Goal: Information Seeking & Learning: Learn about a topic

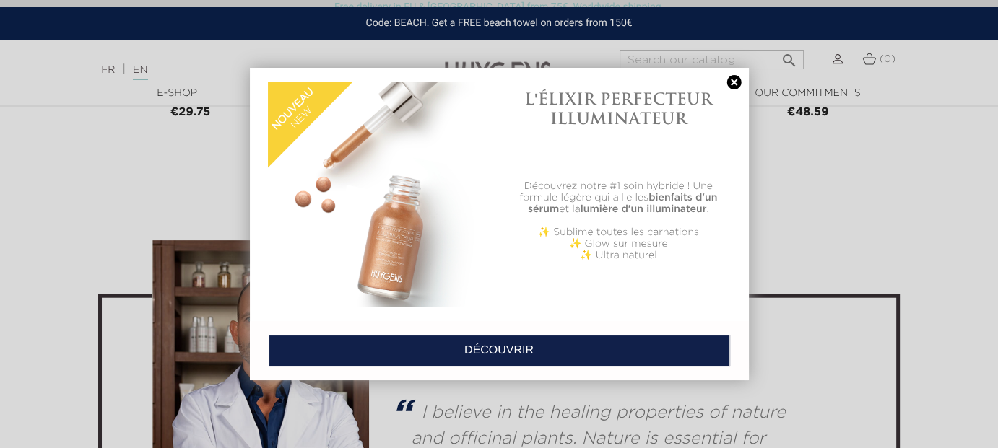
scroll to position [3535, 0]
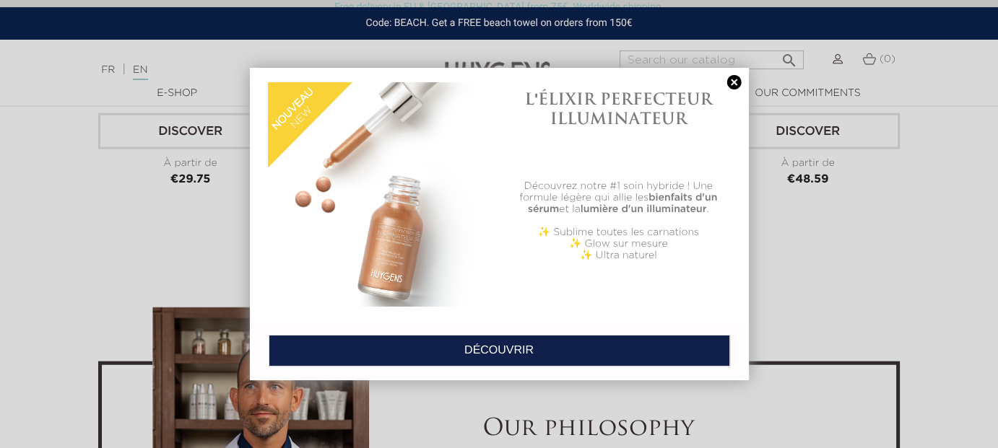
click at [728, 73] on div "L'ÉLIXIR PERFECTEUR ILLUMINATEUR Découvrez notre #1 soin hybride ! Une formule …" at bounding box center [499, 194] width 499 height 253
click at [741, 82] on link at bounding box center [734, 82] width 20 height 15
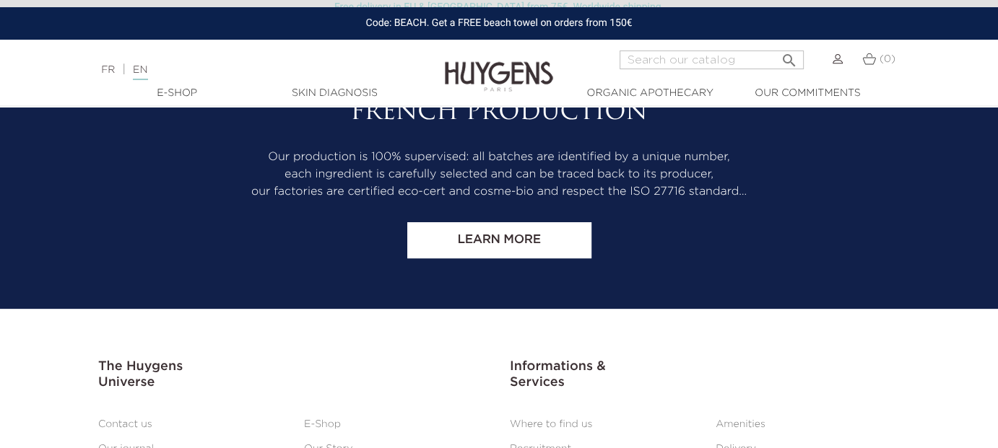
scroll to position [6061, 0]
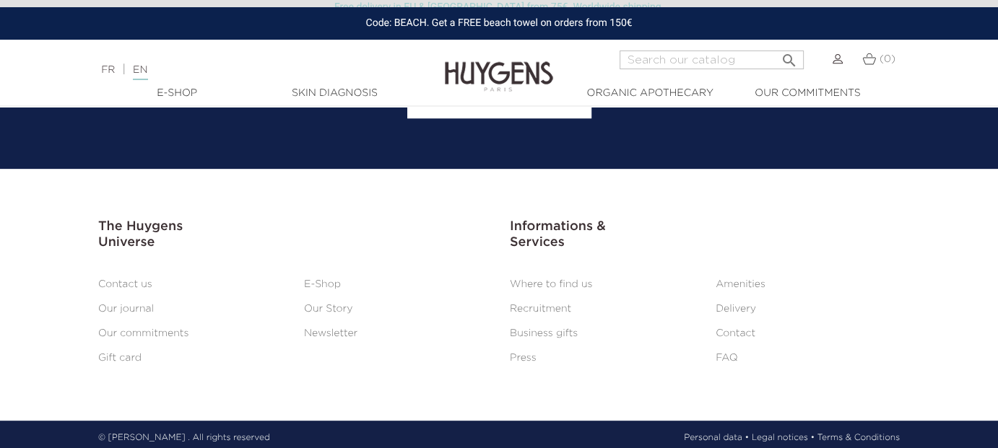
click at [541, 349] on li "Press" at bounding box center [602, 357] width 206 height 17
click at [533, 353] on link "Press" at bounding box center [523, 358] width 27 height 10
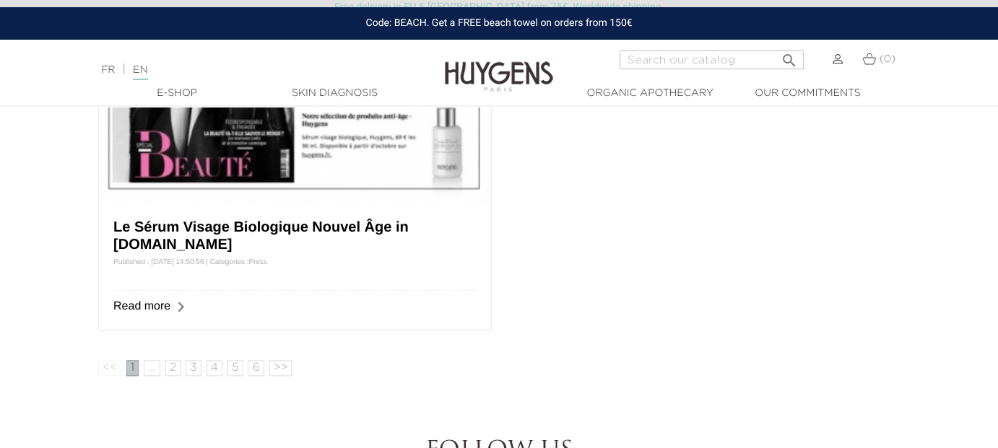
scroll to position [1588, 0]
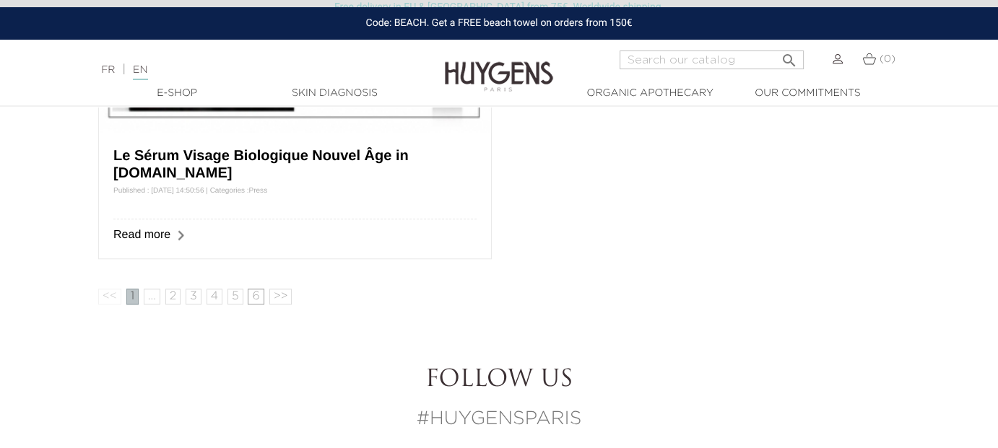
click at [248, 290] on link "6" at bounding box center [256, 297] width 16 height 16
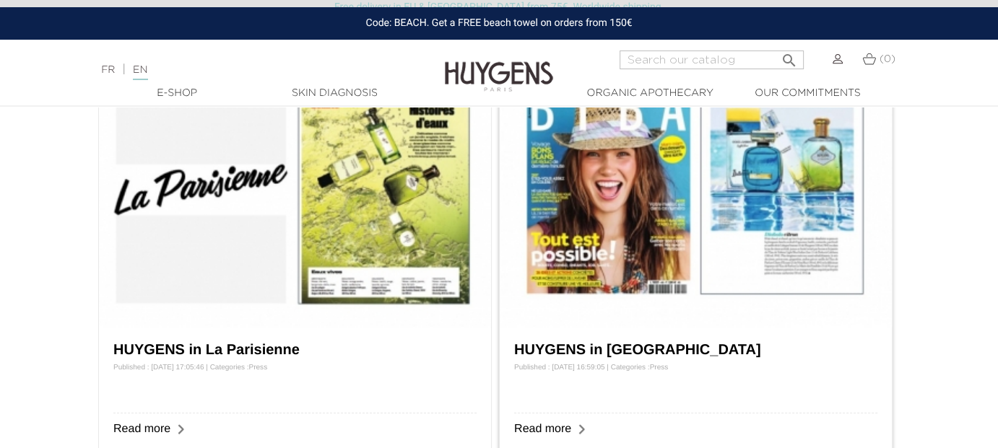
scroll to position [289, 0]
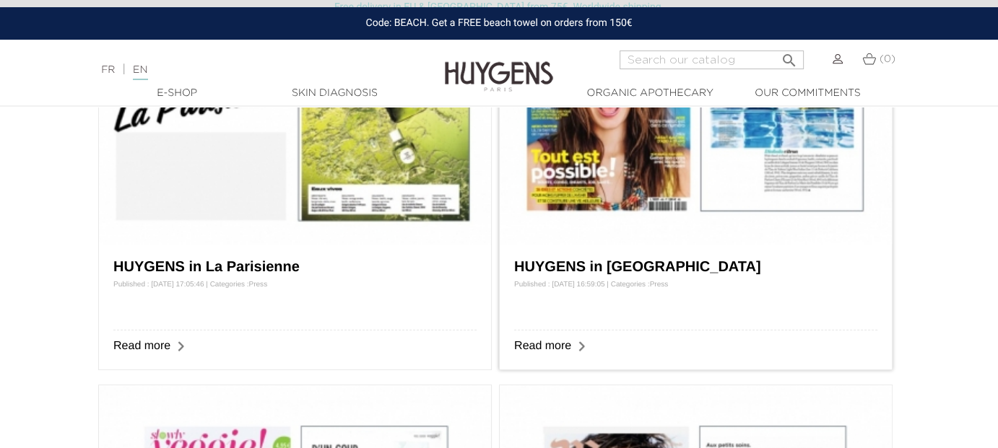
click at [538, 334] on div "HUYGENS in Biba Published : 06/04/2018 16:59:05 | Categories : Press Read more" at bounding box center [696, 307] width 392 height 126
click at [543, 361] on div "HUYGENS in Biba Published : 06/04/2018 16:59:05 | Categories : Press Read more" at bounding box center [696, 307] width 392 height 126
click at [545, 355] on div "HUYGENS in Biba Published : 06/04/2018 16:59:05 | Categories : Press Read more" at bounding box center [696, 307] width 392 height 126
click at [545, 350] on link "Read more" at bounding box center [542, 346] width 57 height 12
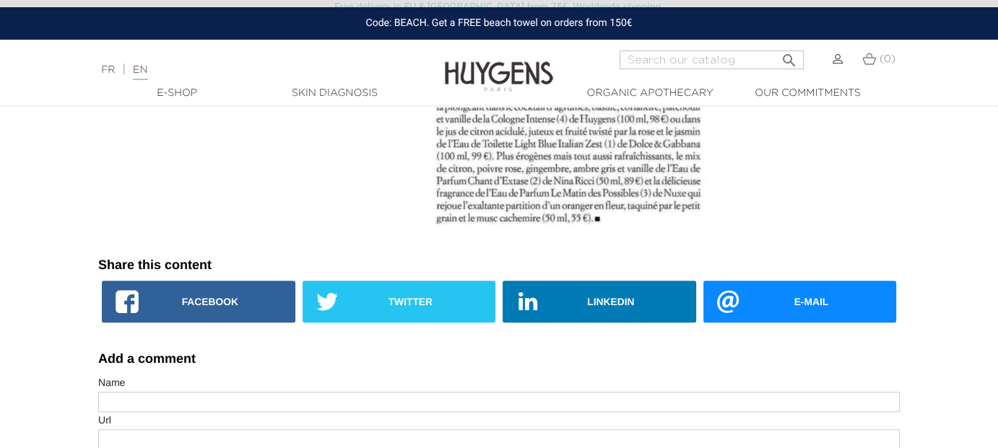
scroll to position [1011, 0]
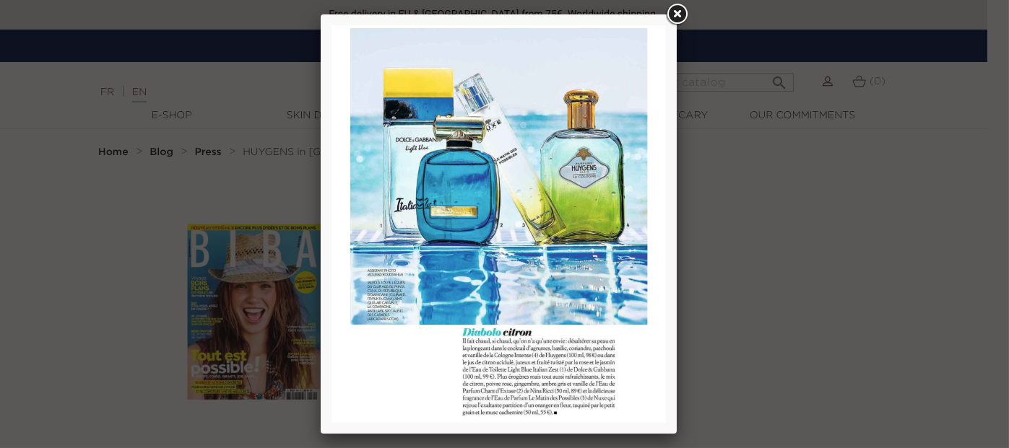
click at [678, 20] on link at bounding box center [676, 14] width 26 height 26
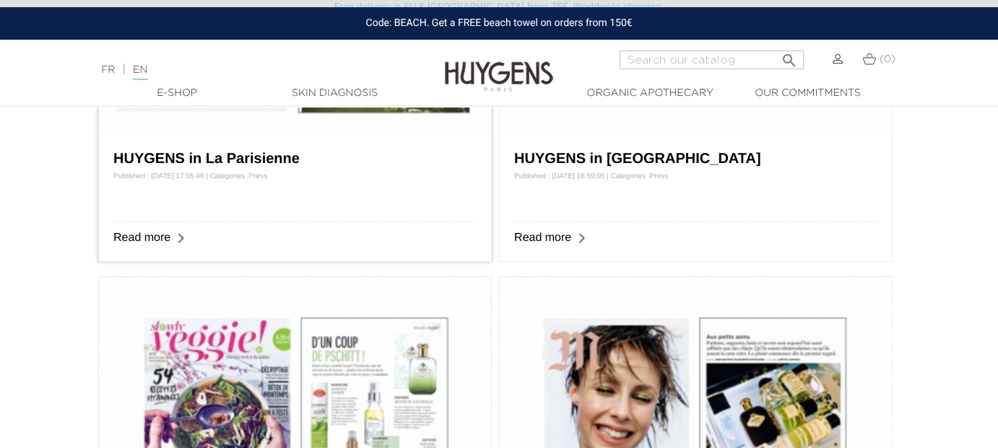
scroll to position [289, 0]
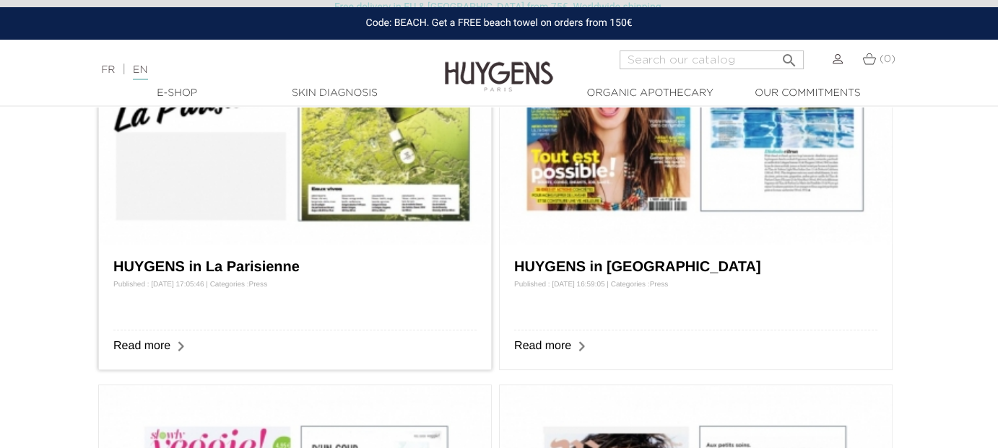
click at [367, 203] on img at bounding box center [295, 104] width 392 height 280
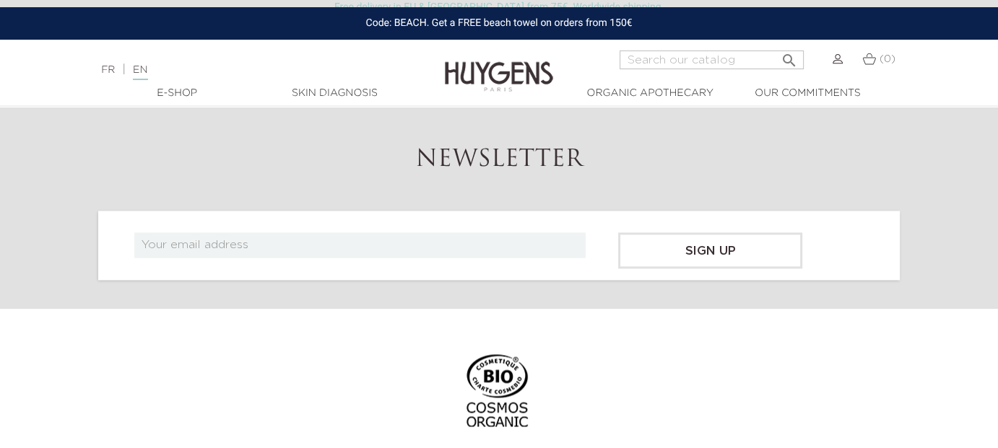
scroll to position [2027, 0]
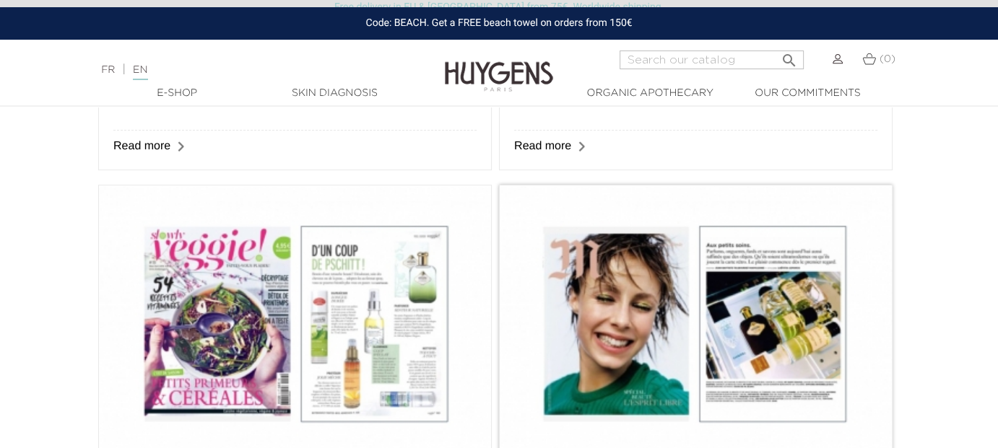
scroll to position [578, 0]
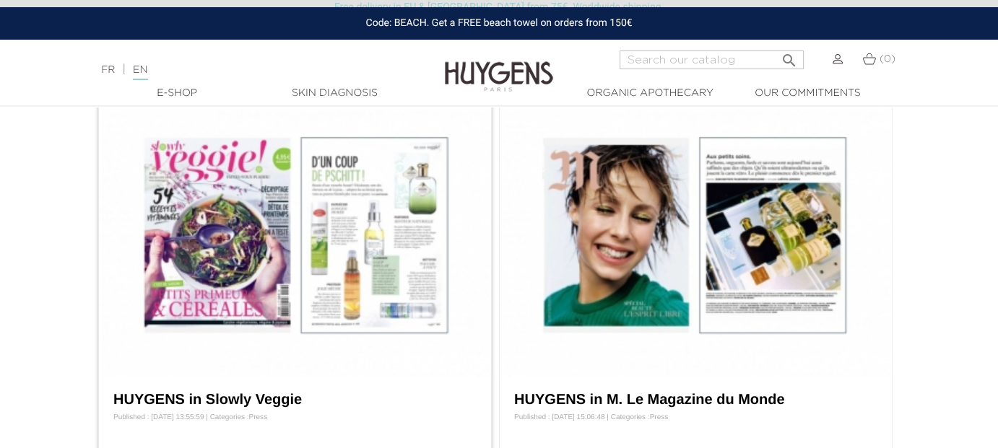
click at [352, 231] on img at bounding box center [295, 237] width 392 height 280
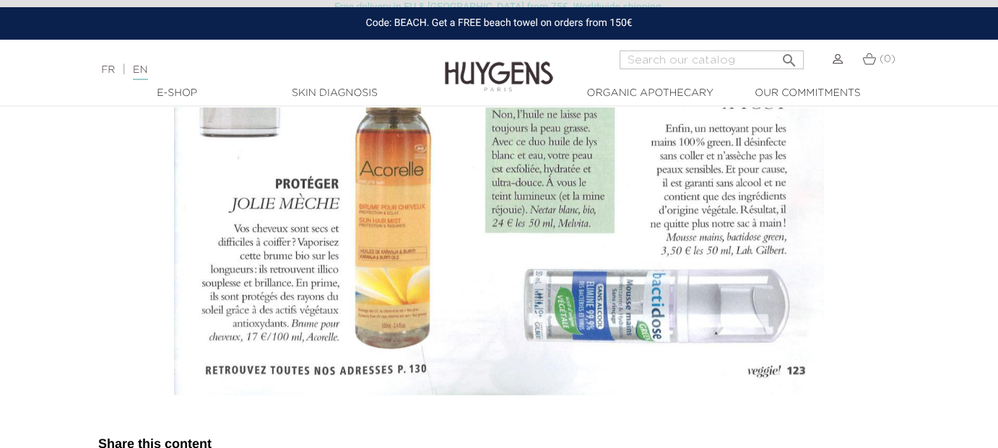
scroll to position [1083, 0]
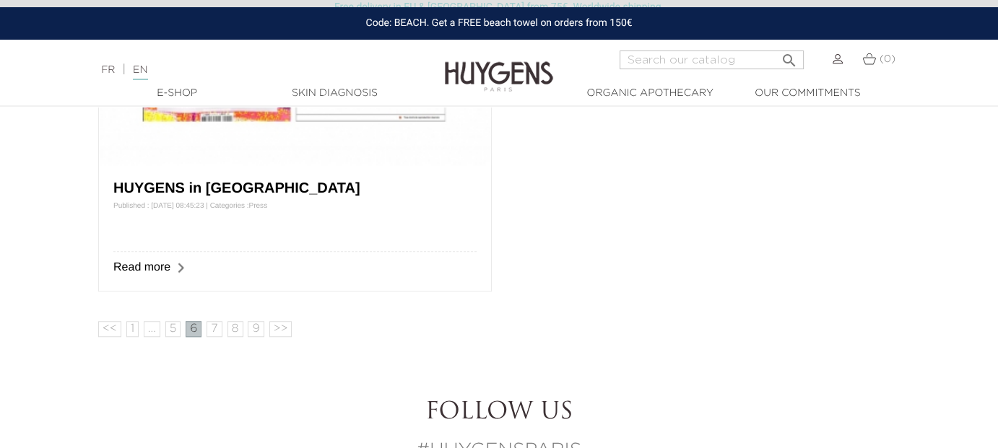
scroll to position [1227, 0]
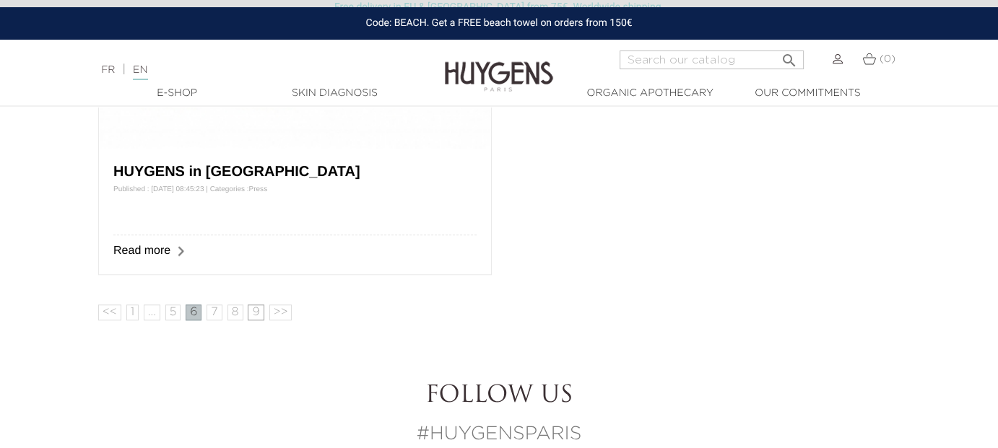
click at [250, 311] on link "9" at bounding box center [256, 313] width 16 height 16
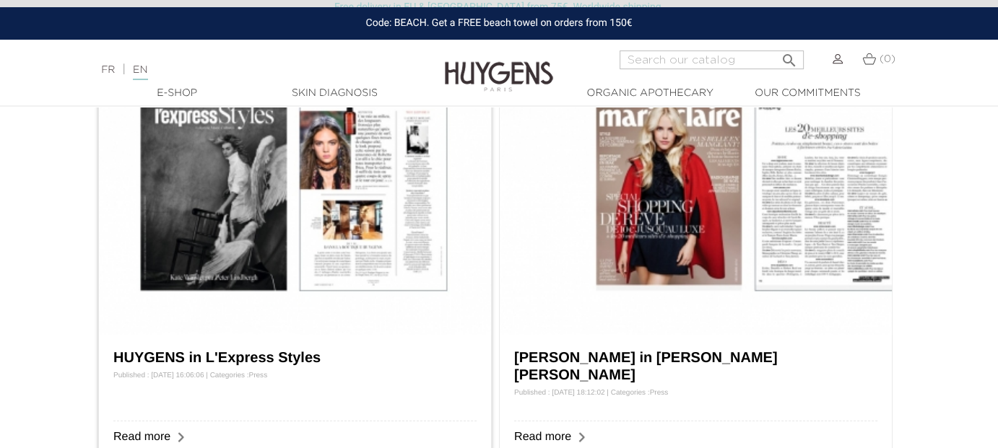
scroll to position [289, 0]
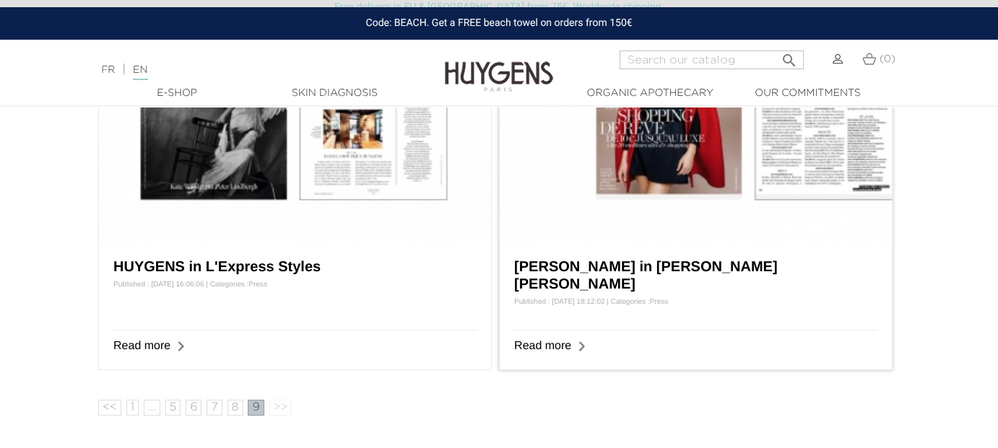
click at [649, 195] on img at bounding box center [696, 104] width 392 height 280
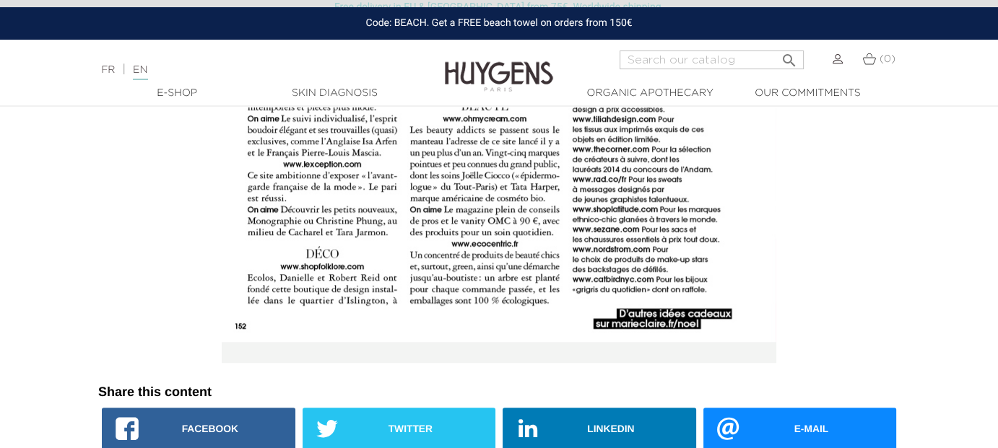
scroll to position [1011, 0]
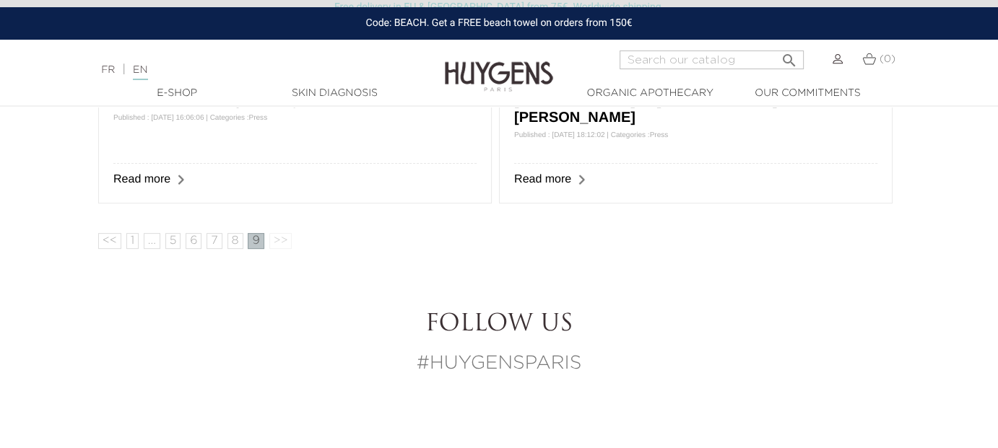
scroll to position [433, 0]
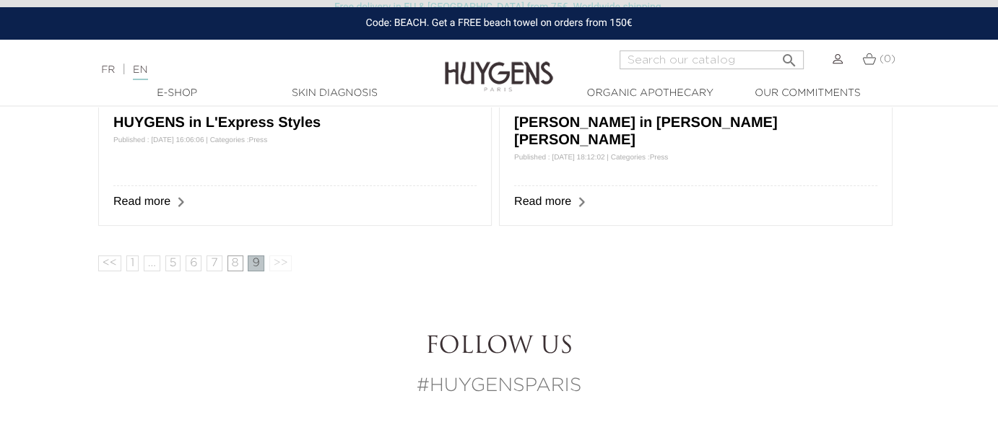
click at [227, 261] on link "8" at bounding box center [235, 264] width 16 height 16
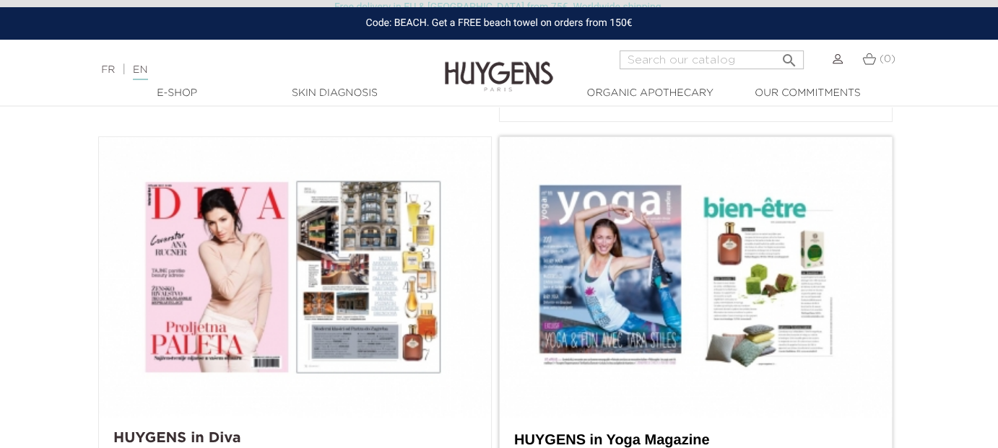
scroll to position [578, 0]
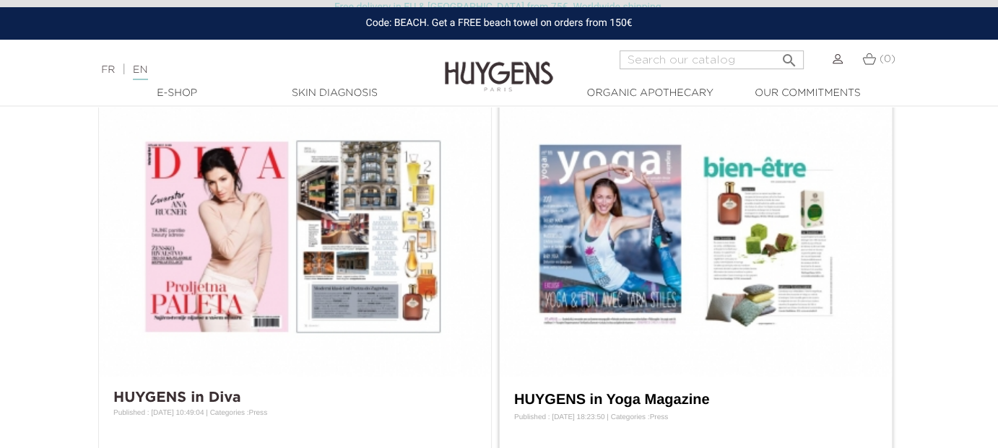
click at [666, 183] on img at bounding box center [696, 237] width 392 height 280
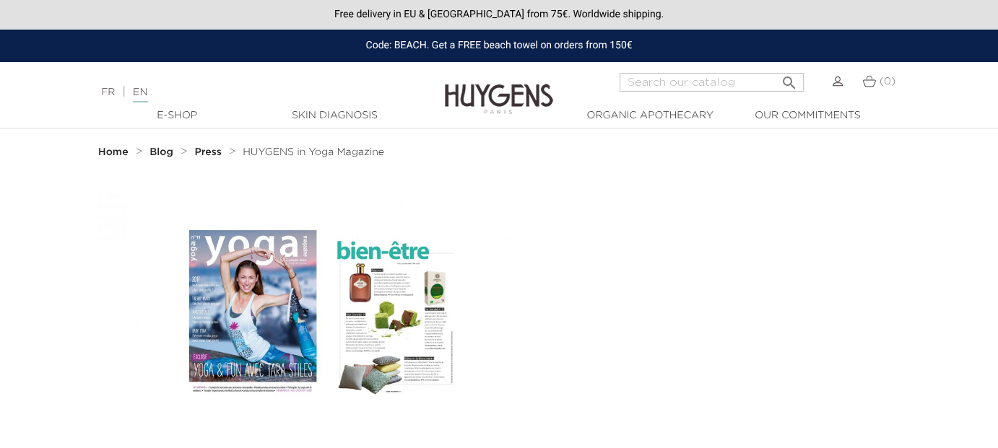
click at [171, 147] on strong "Blog" at bounding box center [161, 152] width 24 height 10
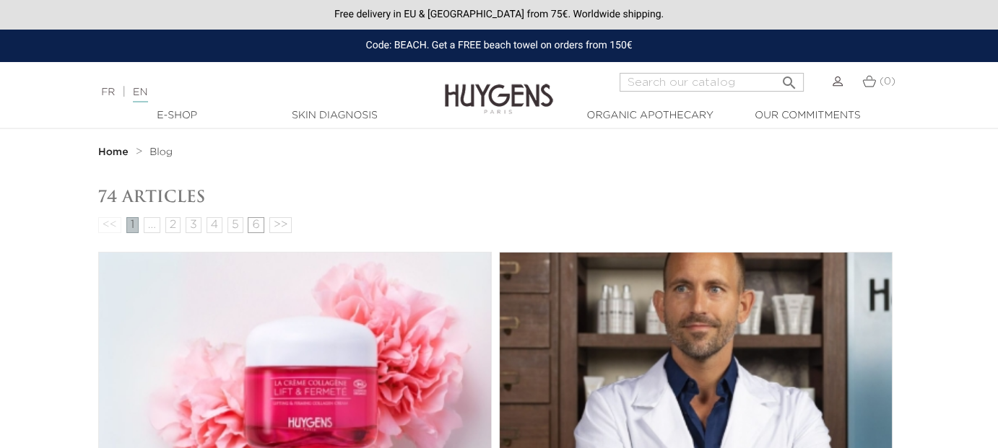
click at [254, 232] on link "6" at bounding box center [256, 225] width 16 height 16
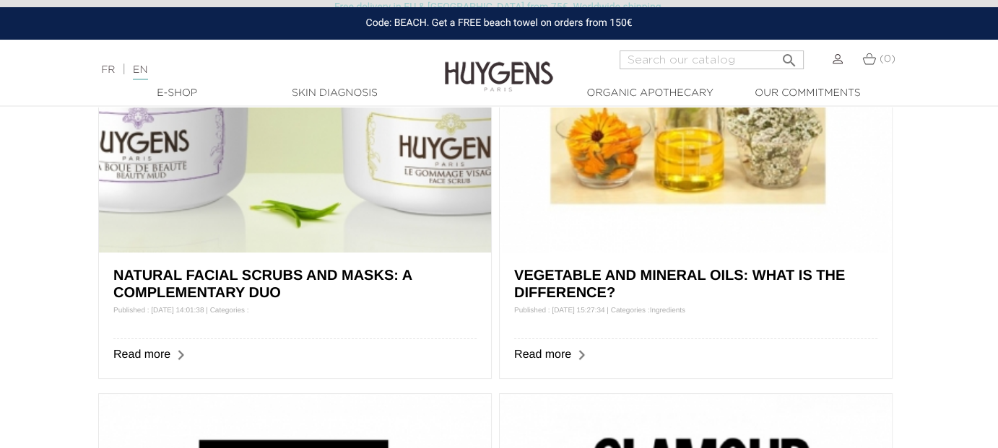
scroll to position [289, 0]
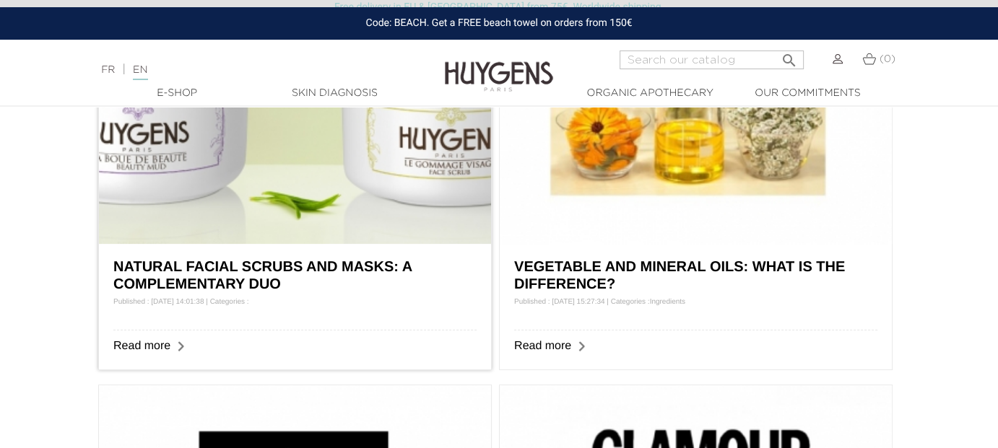
click at [244, 235] on img at bounding box center [295, 104] width 392 height 280
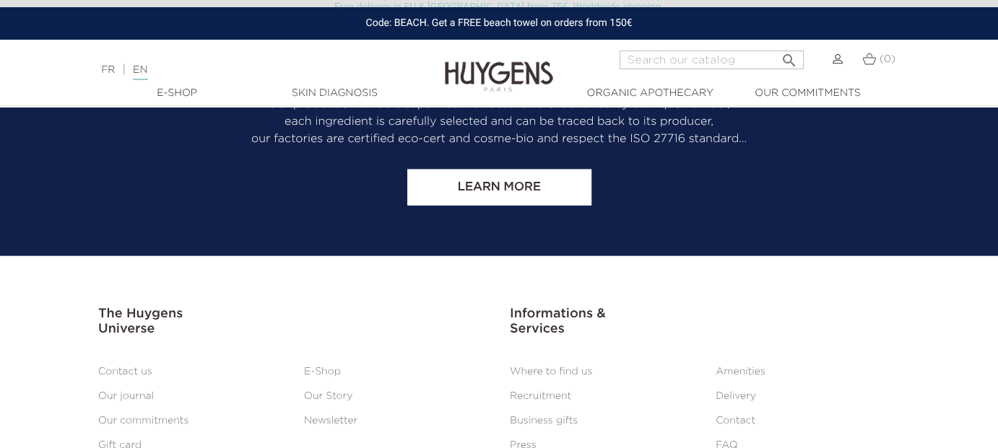
scroll to position [3500, 0]
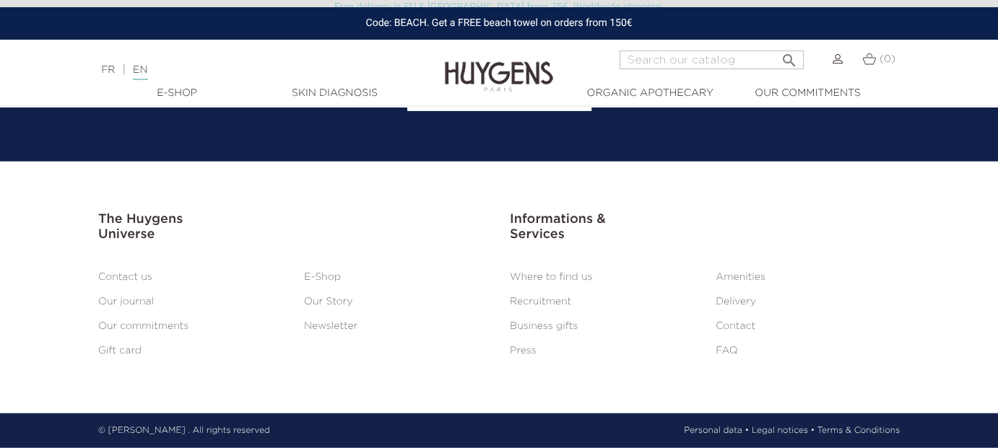
click at [762, 435] on link "Legal notices •" at bounding box center [783, 431] width 63 height 13
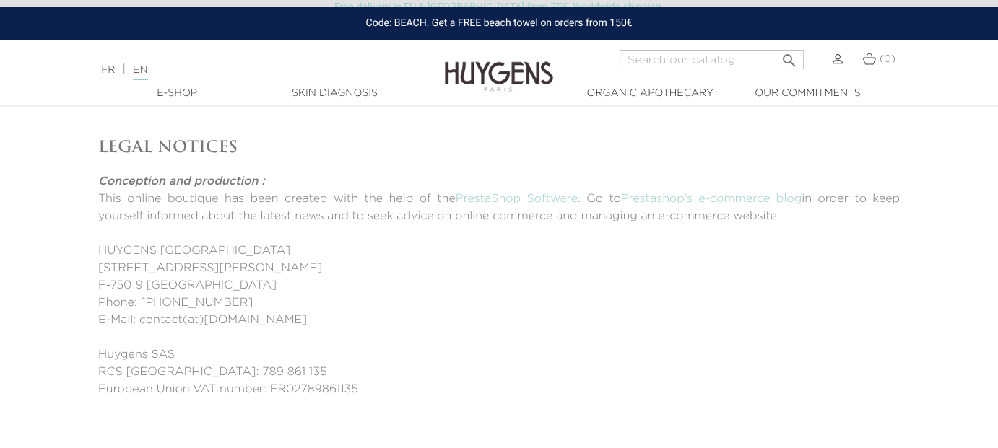
scroll to position [289, 0]
